Goal: Transaction & Acquisition: Purchase product/service

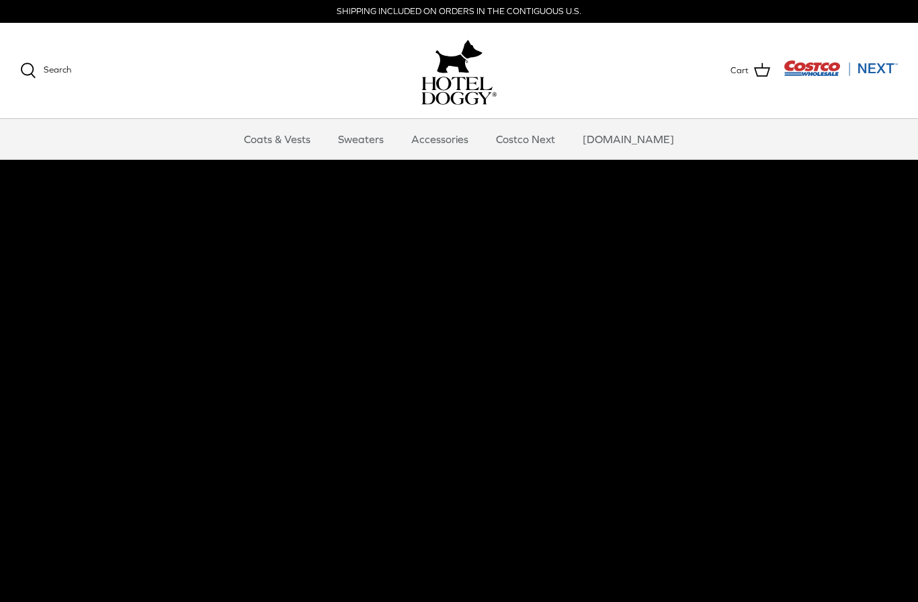
click at [458, 141] on link "Accessories" at bounding box center [439, 139] width 81 height 40
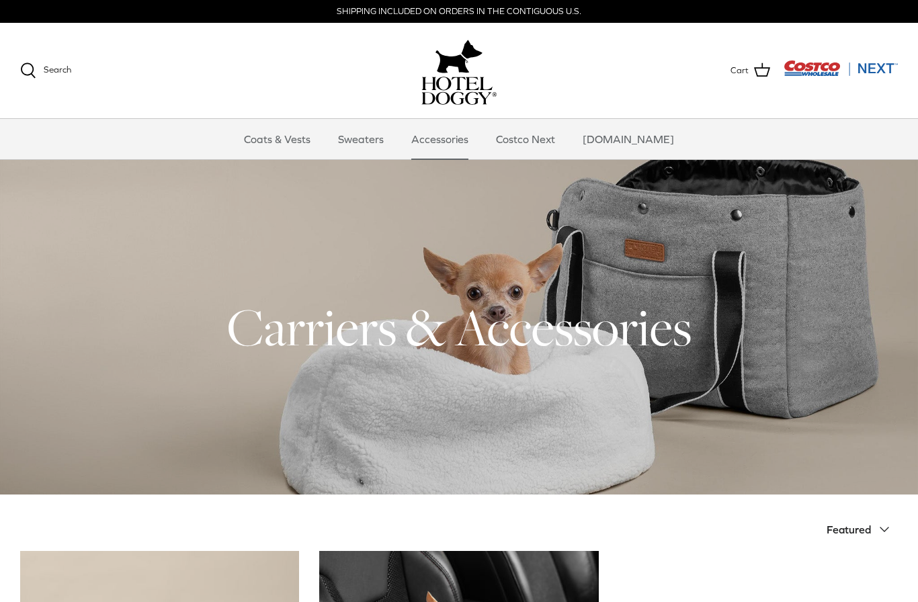
click at [284, 136] on link "Coats & Vests" at bounding box center [277, 139] width 91 height 40
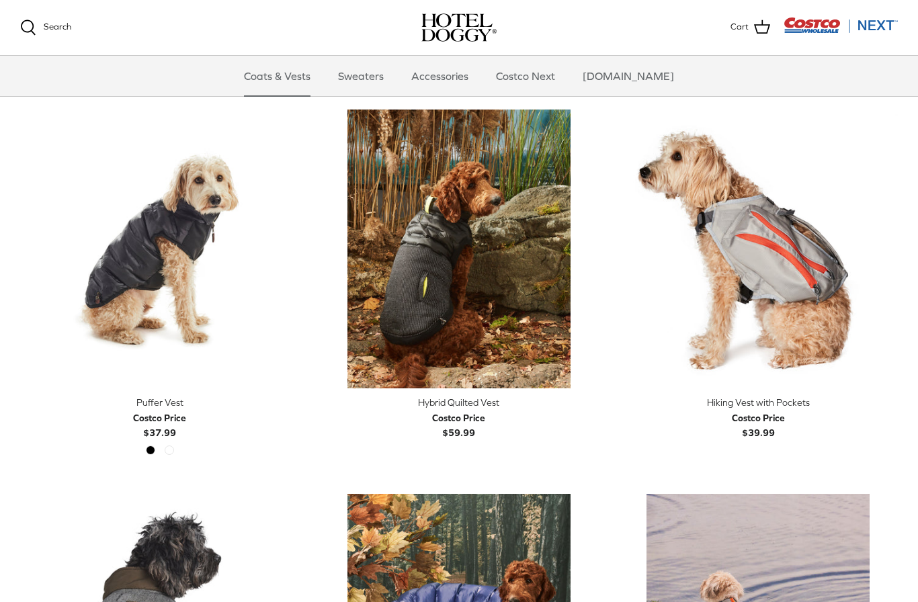
scroll to position [2076, 0]
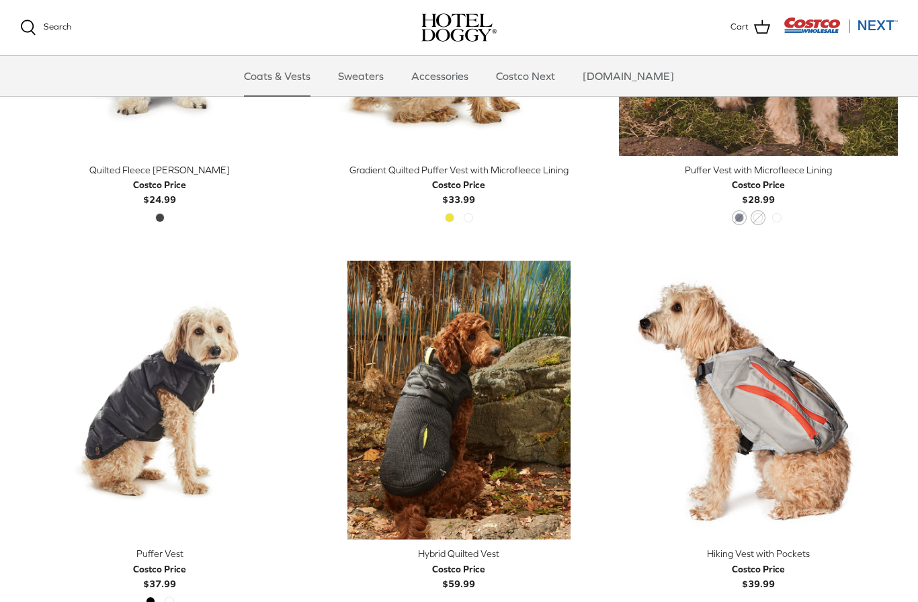
click at [779, 389] on img "Hiking Vest with Pockets" at bounding box center [758, 400] width 279 height 279
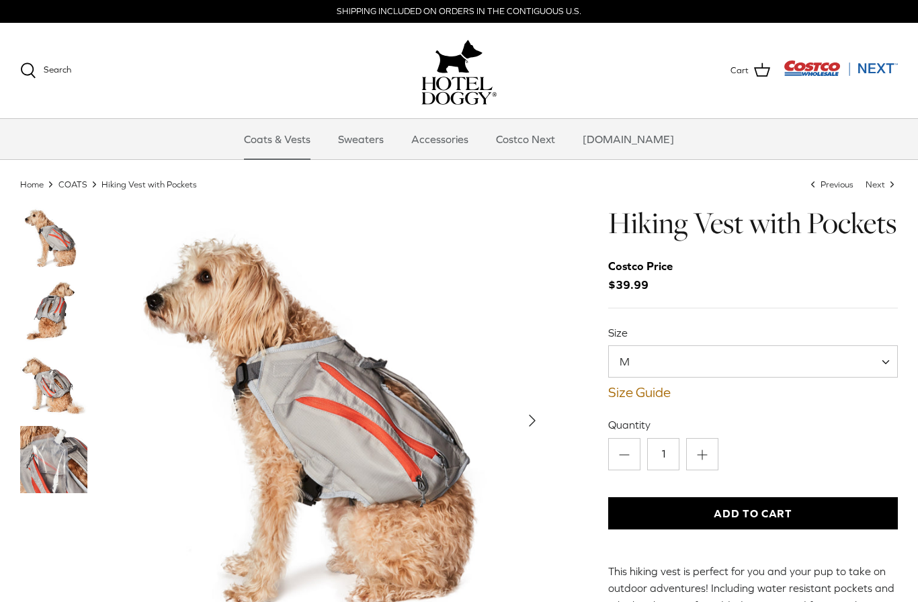
click at [48, 307] on img "Thumbnail Link" at bounding box center [53, 311] width 67 height 67
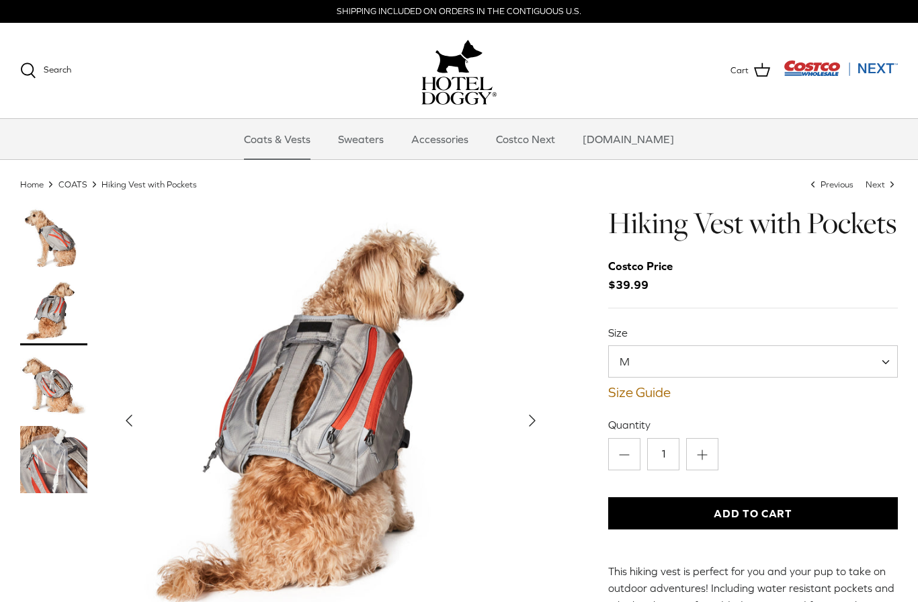
click at [63, 379] on img "Thumbnail Link" at bounding box center [53, 385] width 67 height 67
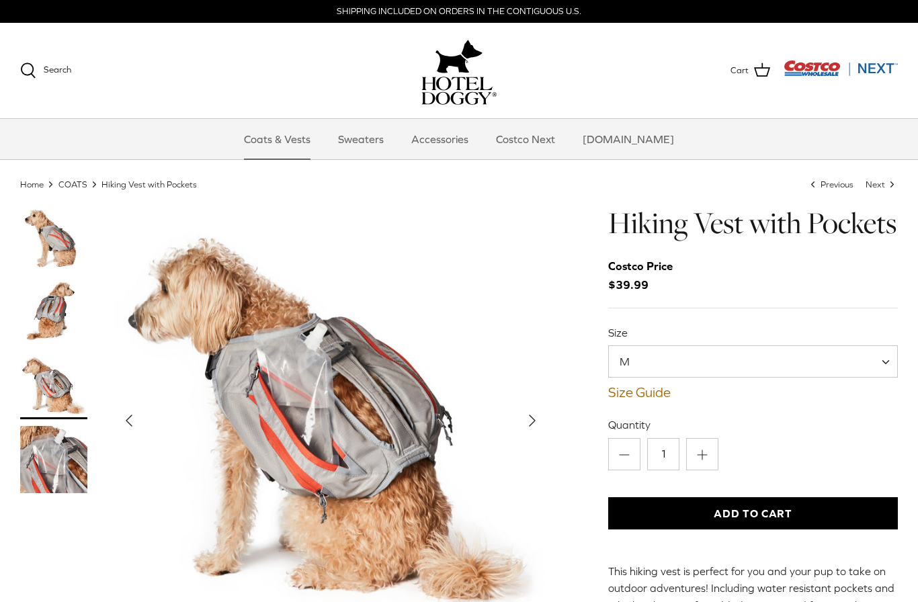
click at [56, 457] on img "Thumbnail Link" at bounding box center [53, 459] width 67 height 67
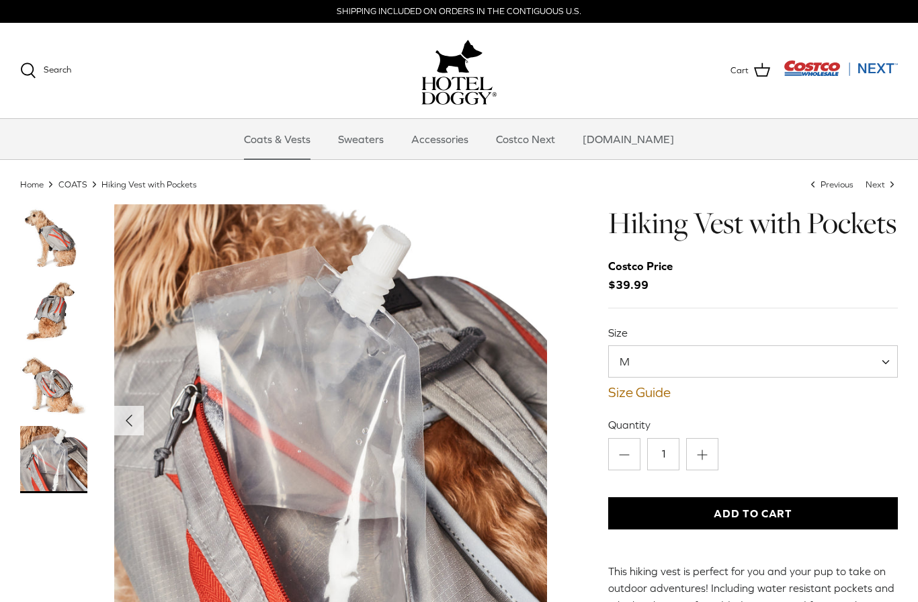
click at [51, 235] on img "Thumbnail Link" at bounding box center [53, 237] width 67 height 67
